Goal: Submit feedback/report problem: Submit feedback/report problem

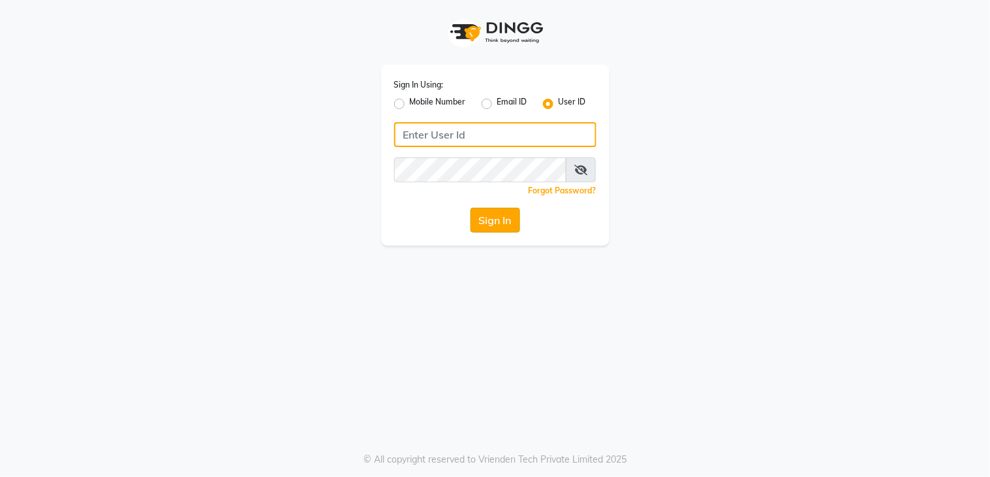
type input "layana"
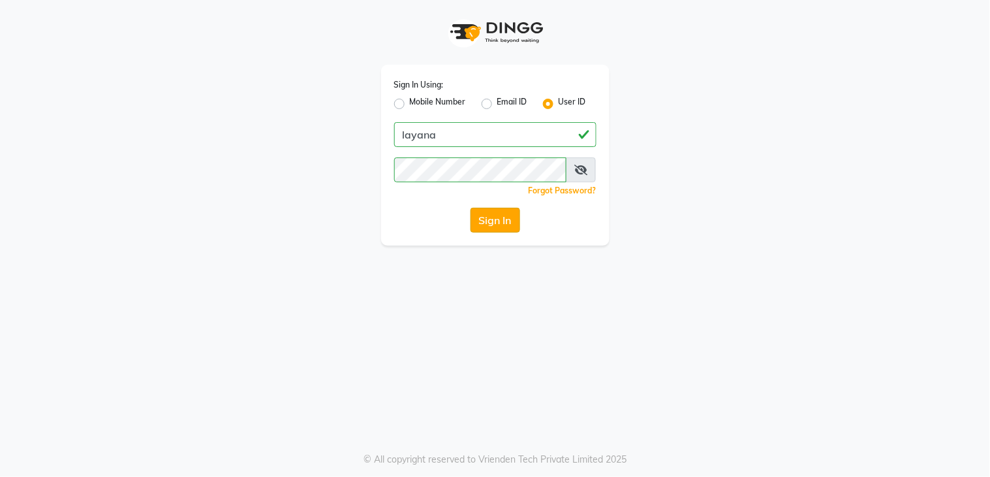
click at [490, 221] on button "Sign In" at bounding box center [496, 220] width 50 height 25
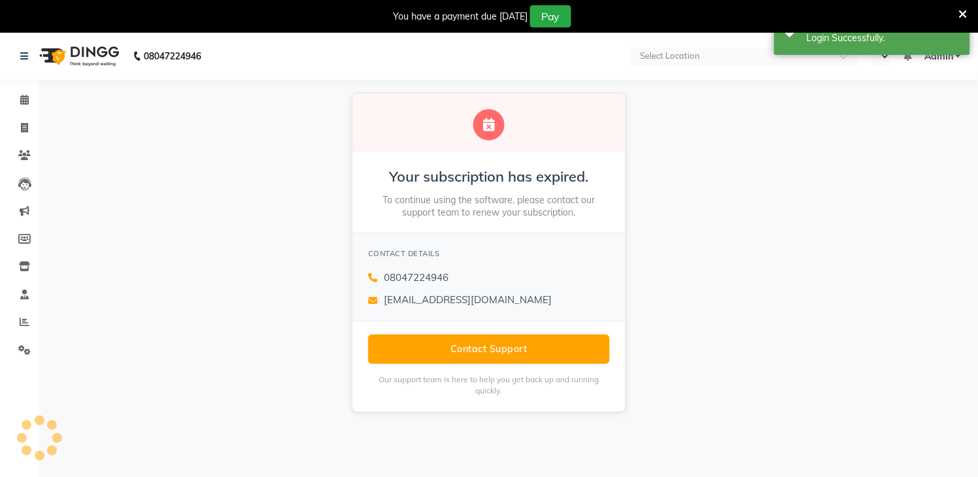
select select "en"
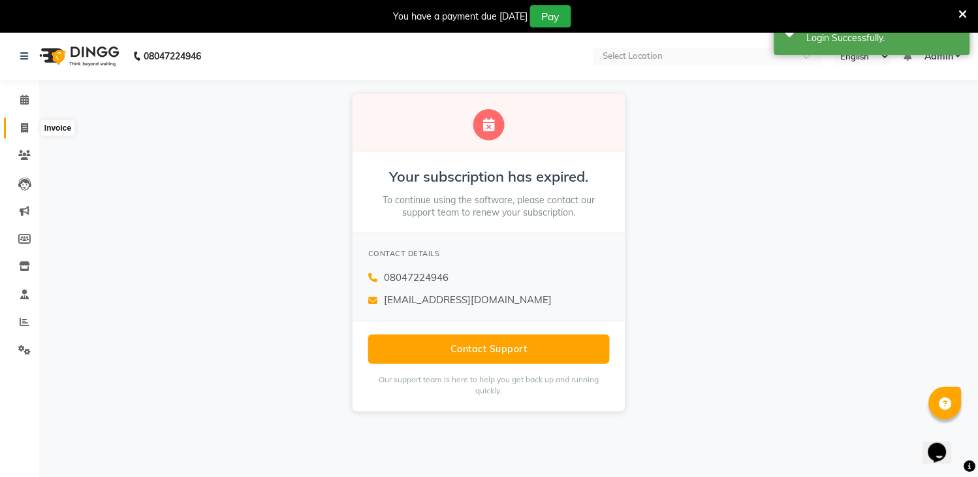
click at [24, 121] on span at bounding box center [24, 128] width 23 height 15
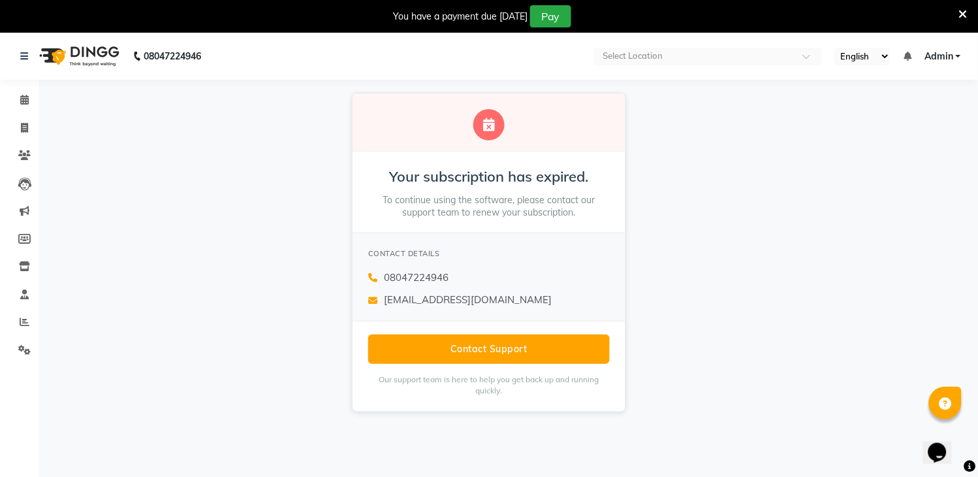
click at [963, 11] on icon at bounding box center [963, 14] width 8 height 12
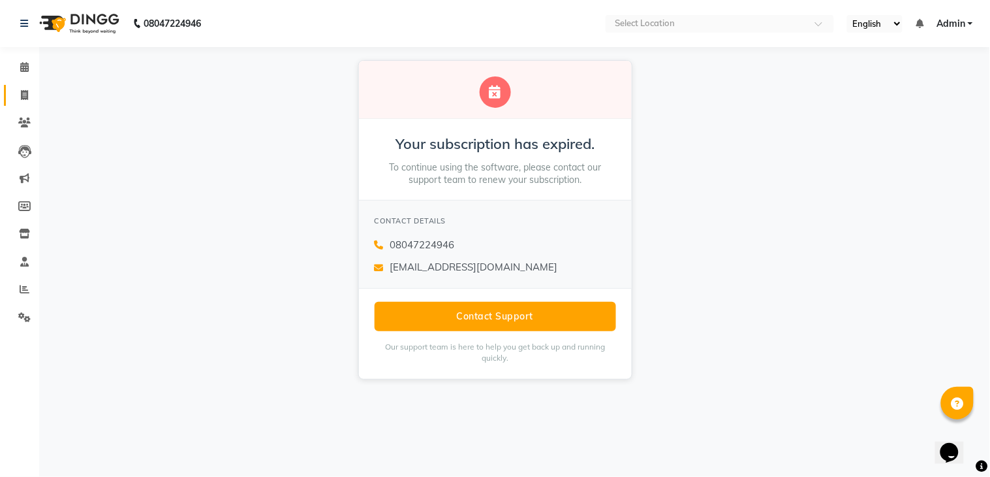
click at [22, 90] on icon at bounding box center [24, 95] width 7 height 10
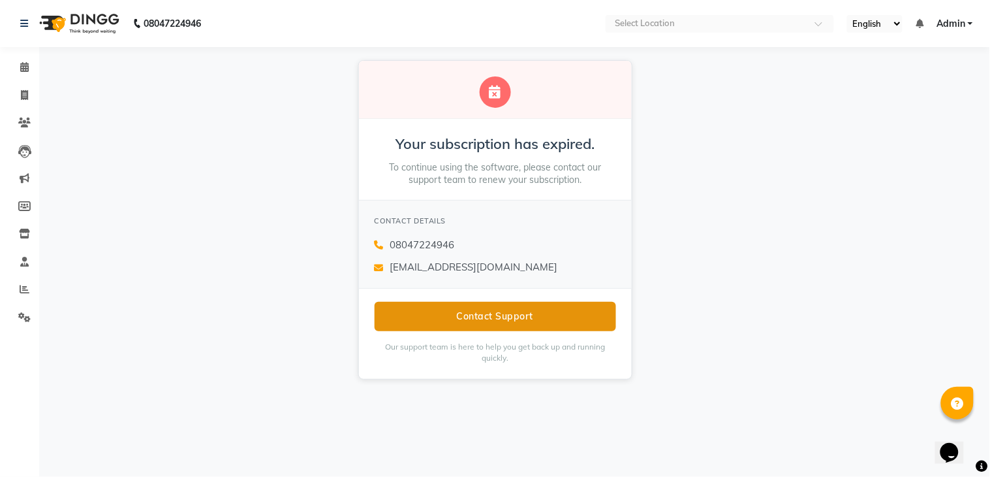
click at [545, 315] on button "Contact Support" at bounding box center [496, 316] width 242 height 29
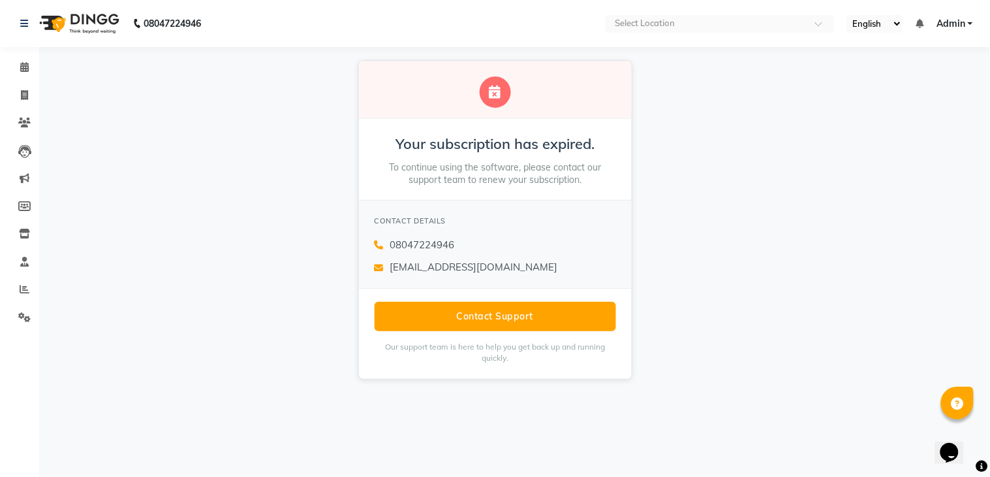
click at [746, 202] on div "Your subscription has expired. To continue using the software, please contact o…" at bounding box center [495, 219] width 990 height 345
click at [28, 94] on span at bounding box center [24, 95] width 23 height 15
click at [21, 65] on icon at bounding box center [24, 67] width 8 height 10
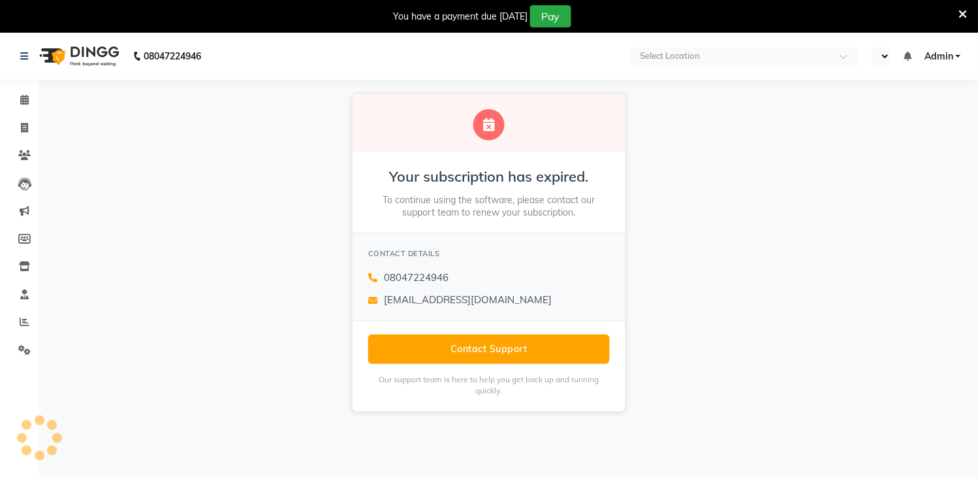
select select "en"
